Goal: Information Seeking & Learning: Find specific fact

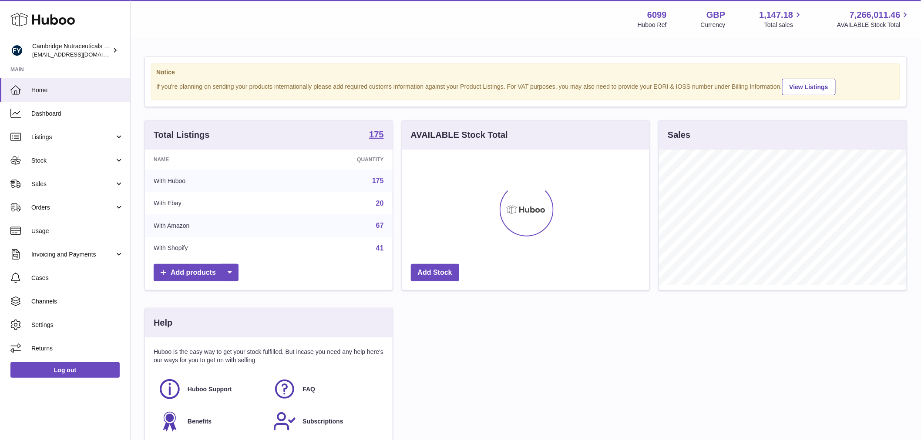
scroll to position [136, 247]
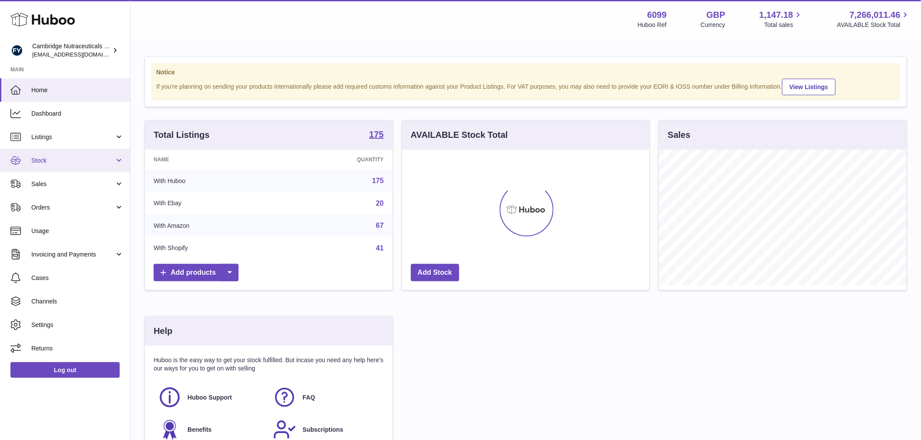
click at [51, 164] on link "Stock" at bounding box center [65, 161] width 130 height 24
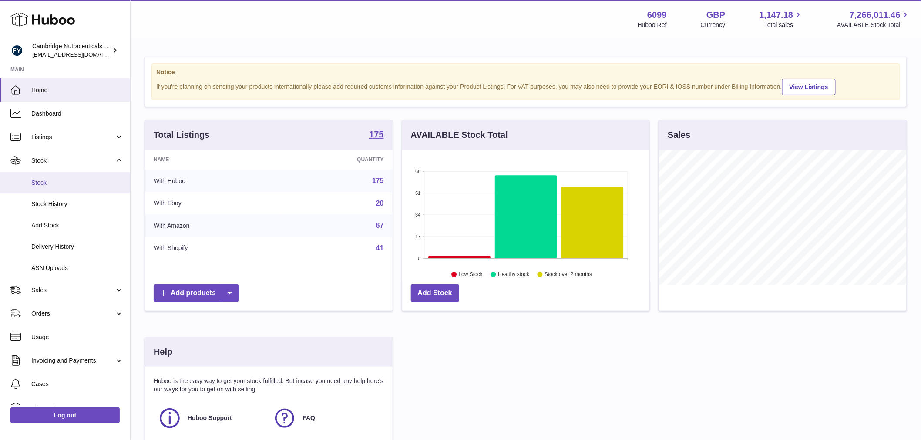
click at [62, 175] on link "Stock" at bounding box center [65, 182] width 130 height 21
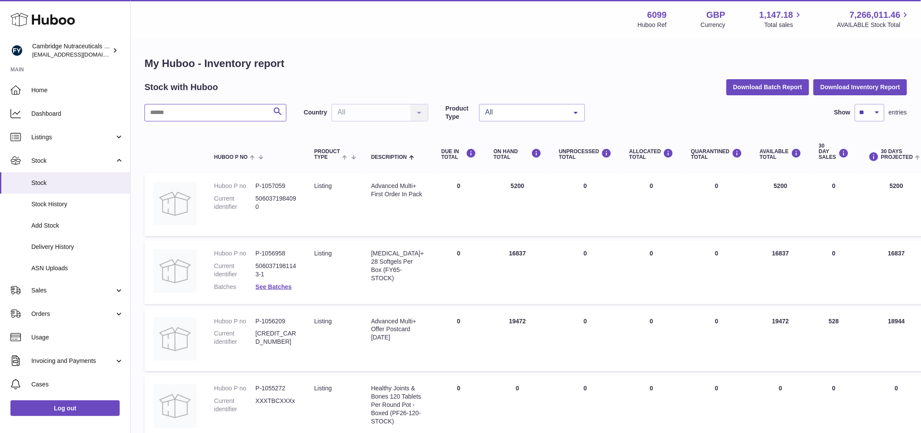
click at [205, 116] on input "text" at bounding box center [215, 112] width 142 height 17
type input "*****"
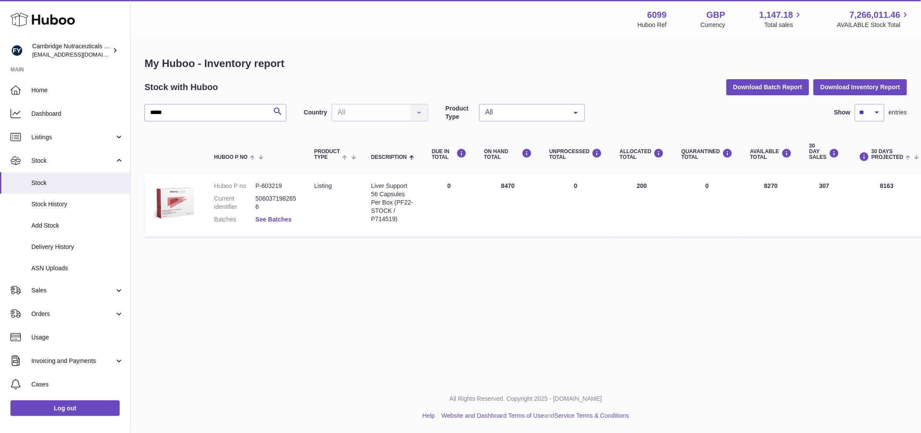
click at [279, 221] on link "See Batches" at bounding box center [273, 219] width 36 height 7
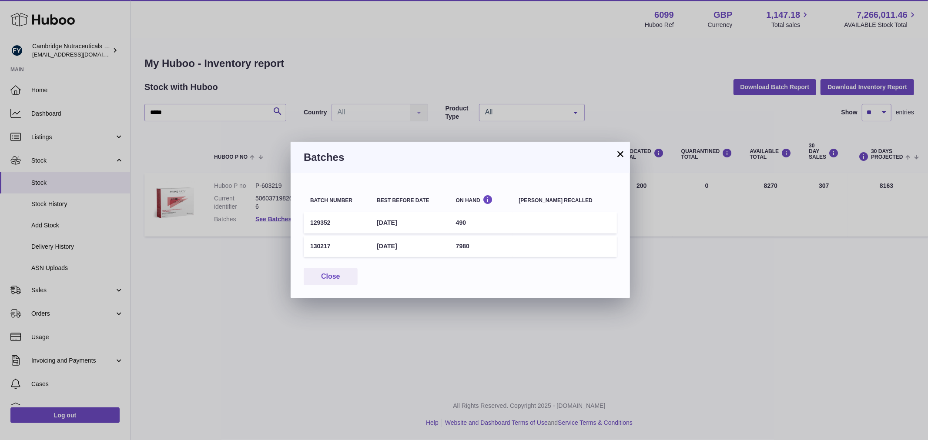
click at [260, 188] on div "× Batches Batch number Best before date On Hand [PERSON_NAME] recalled 129352 […" at bounding box center [464, 220] width 928 height 440
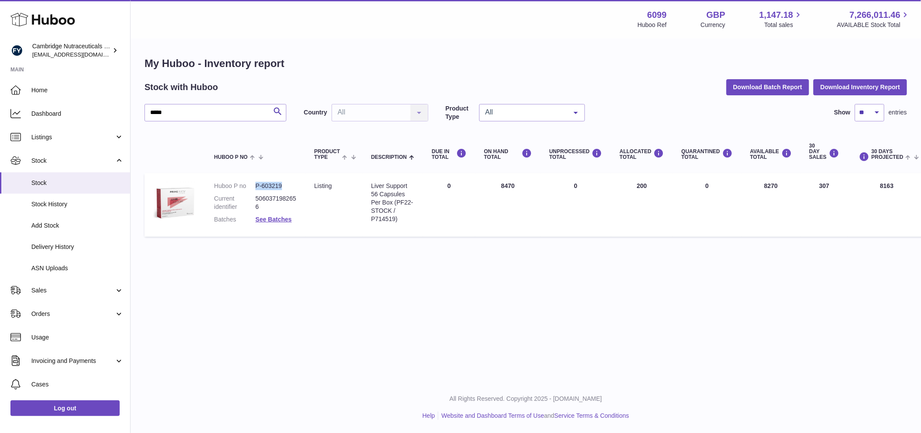
drag, startPoint x: 286, startPoint y: 184, endPoint x: 254, endPoint y: 187, distance: 31.9
click at [254, 187] on dl "Huboo P no P-603219 Current identifier 5060371982656 Batches See Batches" at bounding box center [255, 205] width 83 height 46
copy dl "P-603219"
